Goal: Check status: Check status

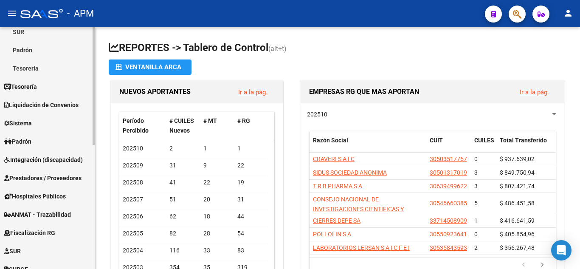
scroll to position [170, 0]
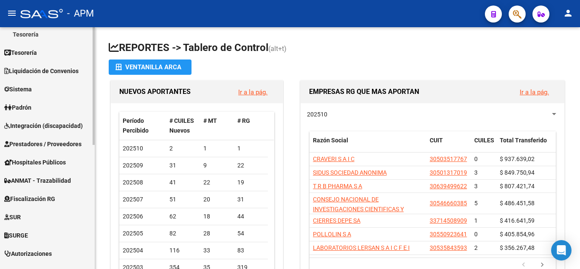
click at [50, 124] on span "Integración (discapacidad)" at bounding box center [43, 125] width 79 height 9
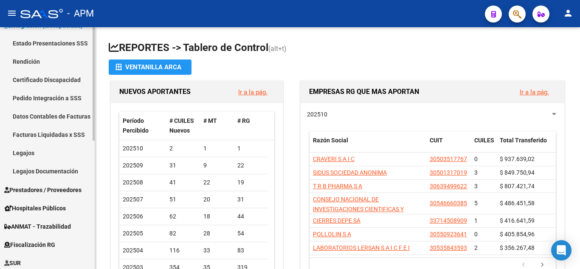
scroll to position [85, 0]
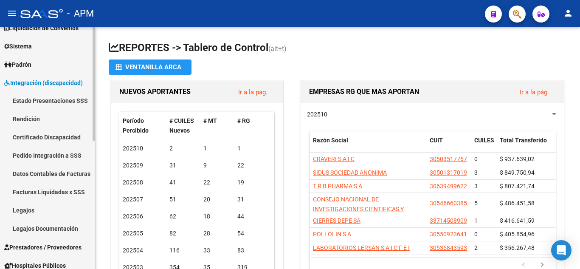
click at [57, 98] on link "Estado Presentaciones SSS" at bounding box center [47, 101] width 95 height 18
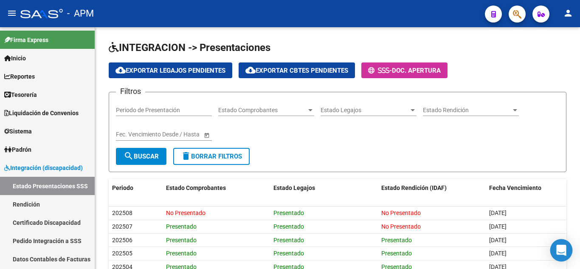
click at [562, 244] on div "Open Intercom Messenger" at bounding box center [561, 250] width 22 height 22
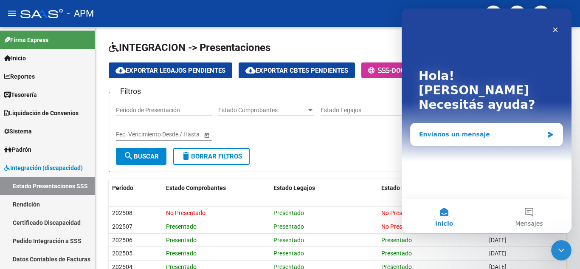
click at [461, 123] on div "Envíanos un mensaje" at bounding box center [486, 134] width 152 height 22
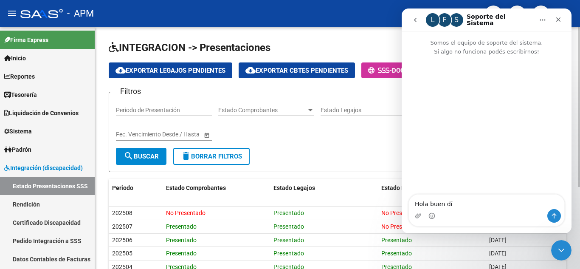
type textarea "Hola buen día"
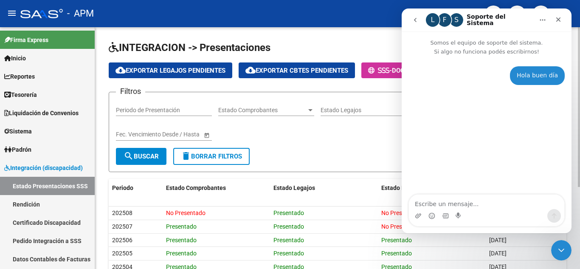
click at [322, 141] on div "Filtros Periodo de Presentación Estado Comprobantes Estado Comprobantes Estado …" at bounding box center [337, 123] width 443 height 49
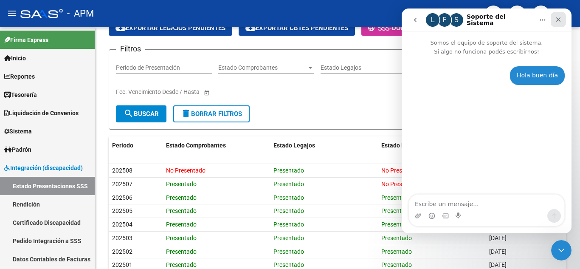
click at [557, 23] on div "Cerrar" at bounding box center [557, 19] width 15 height 15
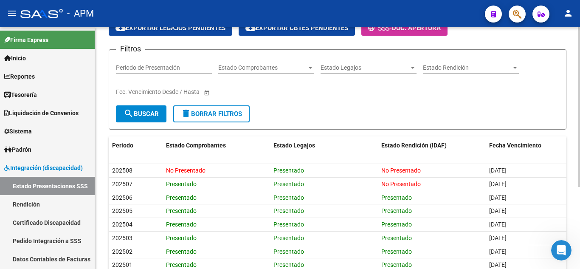
scroll to position [0, 0]
